Goal: Transaction & Acquisition: Purchase product/service

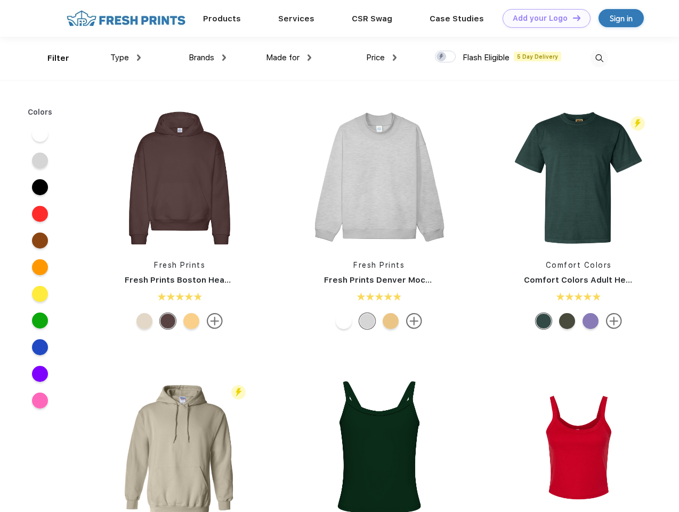
click at [542, 18] on link "Add your Logo Design Tool" at bounding box center [546, 18] width 88 height 19
click at [0, 0] on div "Design Tool" at bounding box center [0, 0] width 0 height 0
click at [572, 18] on link "Add your Logo Design Tool" at bounding box center [546, 18] width 88 height 19
click at [51, 58] on div "Filter" at bounding box center [58, 58] width 22 height 12
click at [126, 58] on span "Type" at bounding box center [119, 58] width 19 height 10
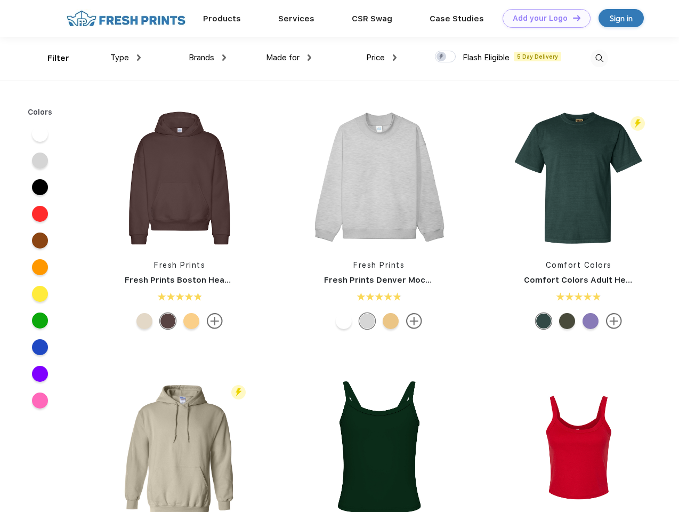
click at [207, 58] on span "Brands" at bounding box center [202, 58] width 26 height 10
click at [289, 58] on span "Made for" at bounding box center [283, 58] width 34 height 10
click at [382, 58] on span "Price" at bounding box center [375, 58] width 19 height 10
click at [445, 57] on div at bounding box center [445, 57] width 21 height 12
click at [442, 57] on input "checkbox" at bounding box center [438, 53] width 7 height 7
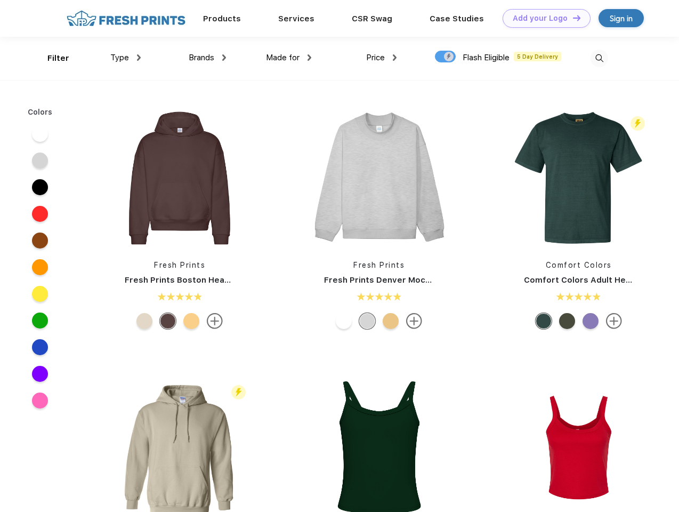
click at [599, 58] on img at bounding box center [599, 59] width 18 height 18
